Goal: Transaction & Acquisition: Purchase product/service

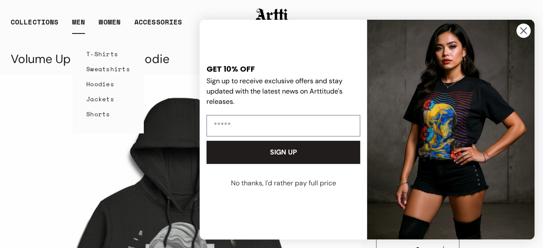
click at [100, 83] on link "Hoodies" at bounding box center [108, 83] width 44 height 15
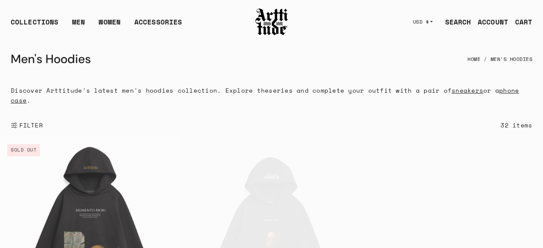
scroll to position [107, 0]
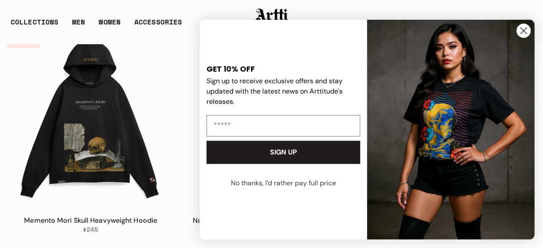
click at [525, 29] on icon "Close dialog" at bounding box center [524, 31] width 6 height 6
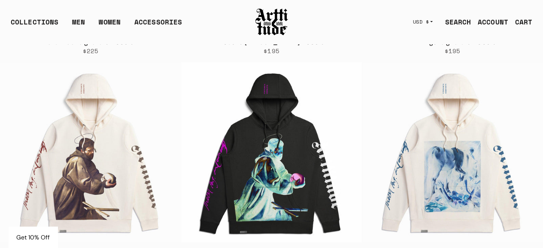
scroll to position [1794, 0]
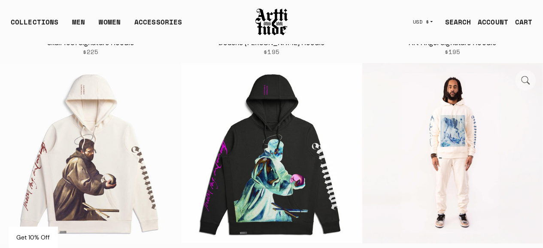
click at [432, 129] on img at bounding box center [452, 153] width 180 height 180
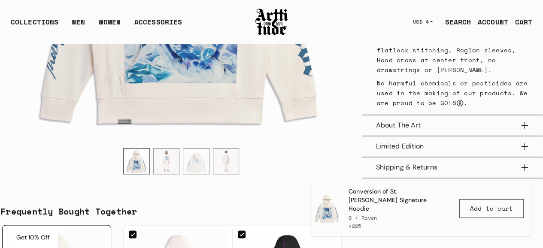
scroll to position [546, 0]
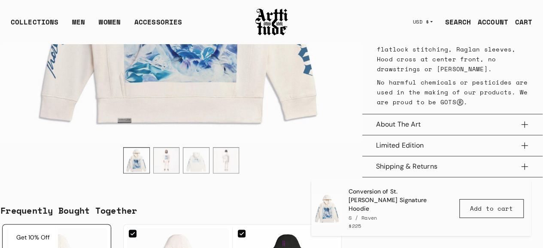
click at [479, 114] on button "About The Art" at bounding box center [452, 124] width 153 height 21
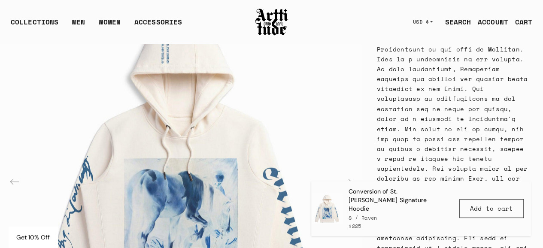
scroll to position [706, 0]
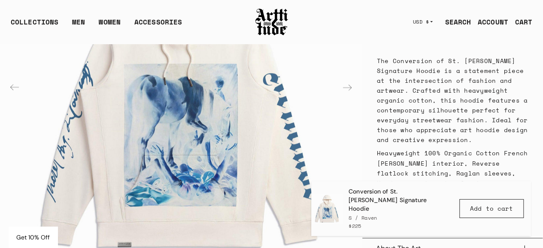
scroll to position [495, 0]
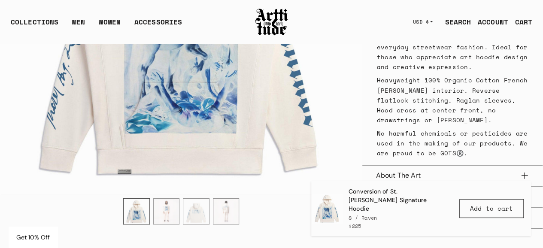
click at [203, 199] on img "3 / 4" at bounding box center [196, 212] width 26 height 26
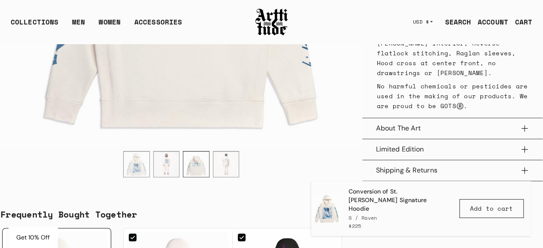
scroll to position [543, 0]
click at [140, 152] on img "1 / 4" at bounding box center [137, 165] width 26 height 26
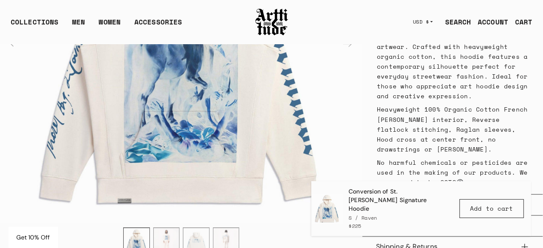
scroll to position [521, 0]
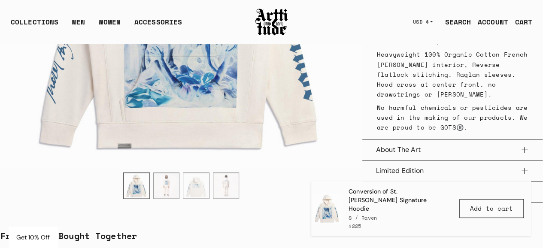
click at [440, 139] on button "About The Art" at bounding box center [452, 149] width 153 height 21
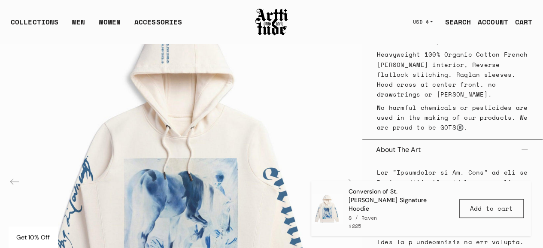
click at [440, 139] on button "About The Art" at bounding box center [452, 149] width 153 height 21
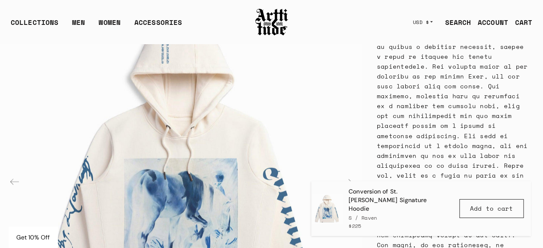
scroll to position [812, 0]
